Goal: Information Seeking & Learning: Learn about a topic

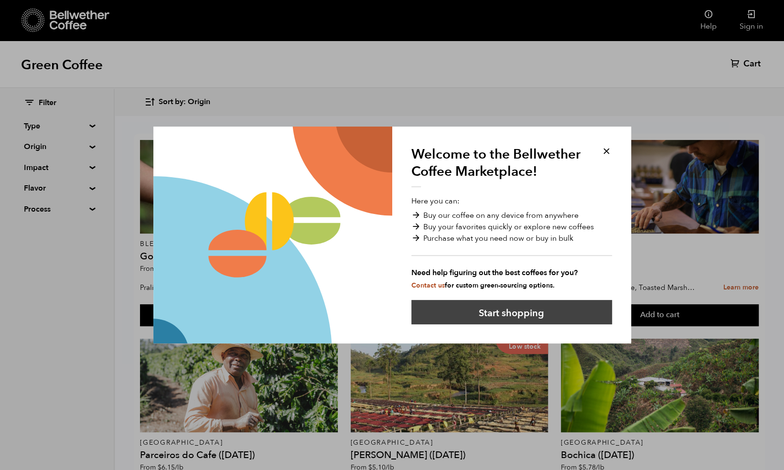
click at [522, 314] on button "Start shopping" at bounding box center [511, 312] width 201 height 24
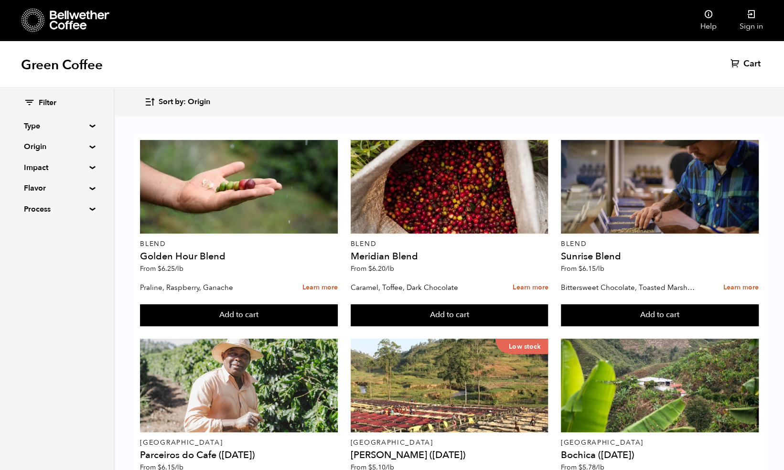
click at [33, 210] on summary "Process" at bounding box center [57, 209] width 66 height 11
click at [43, 190] on summary "Flavor" at bounding box center [57, 188] width 66 height 11
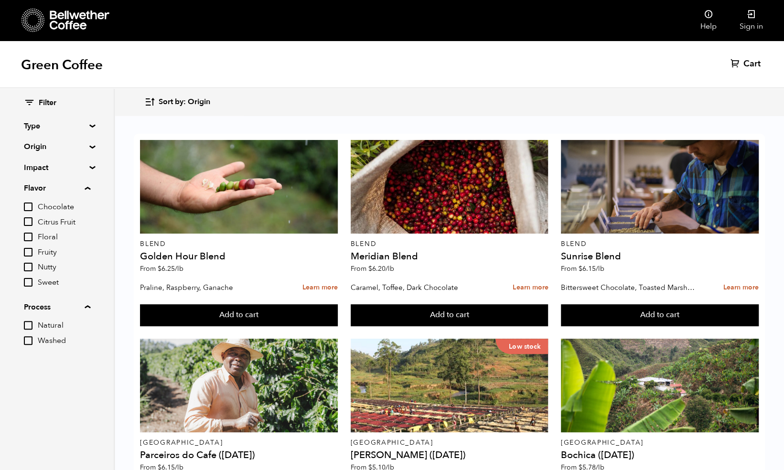
scroll to position [637, 0]
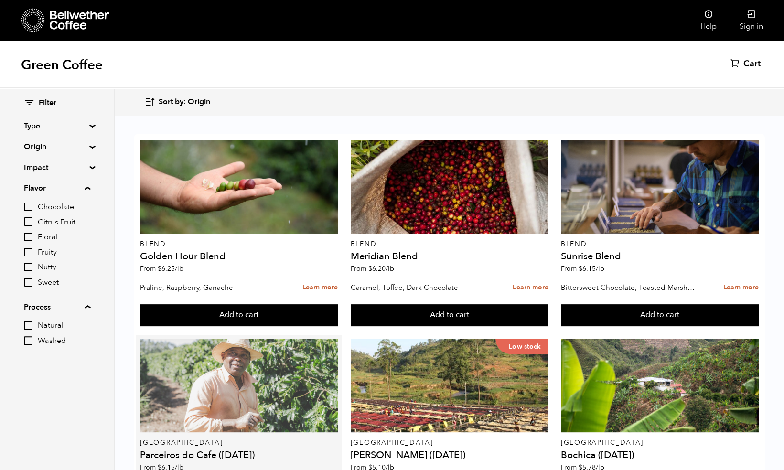
scroll to position [0, 0]
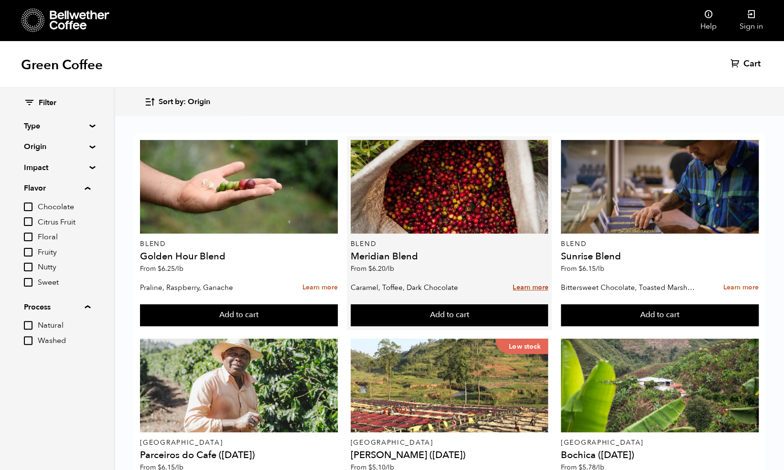
click at [521, 286] on link "Learn more" at bounding box center [530, 288] width 35 height 21
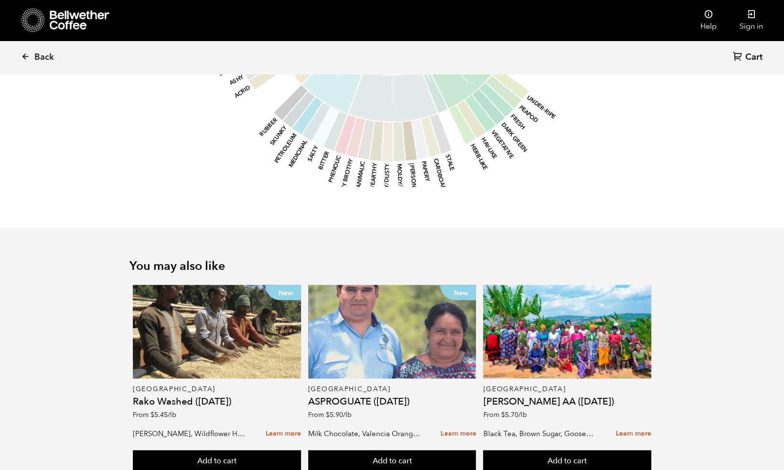
scroll to position [1035, 0]
